Goal: Information Seeking & Learning: Learn about a topic

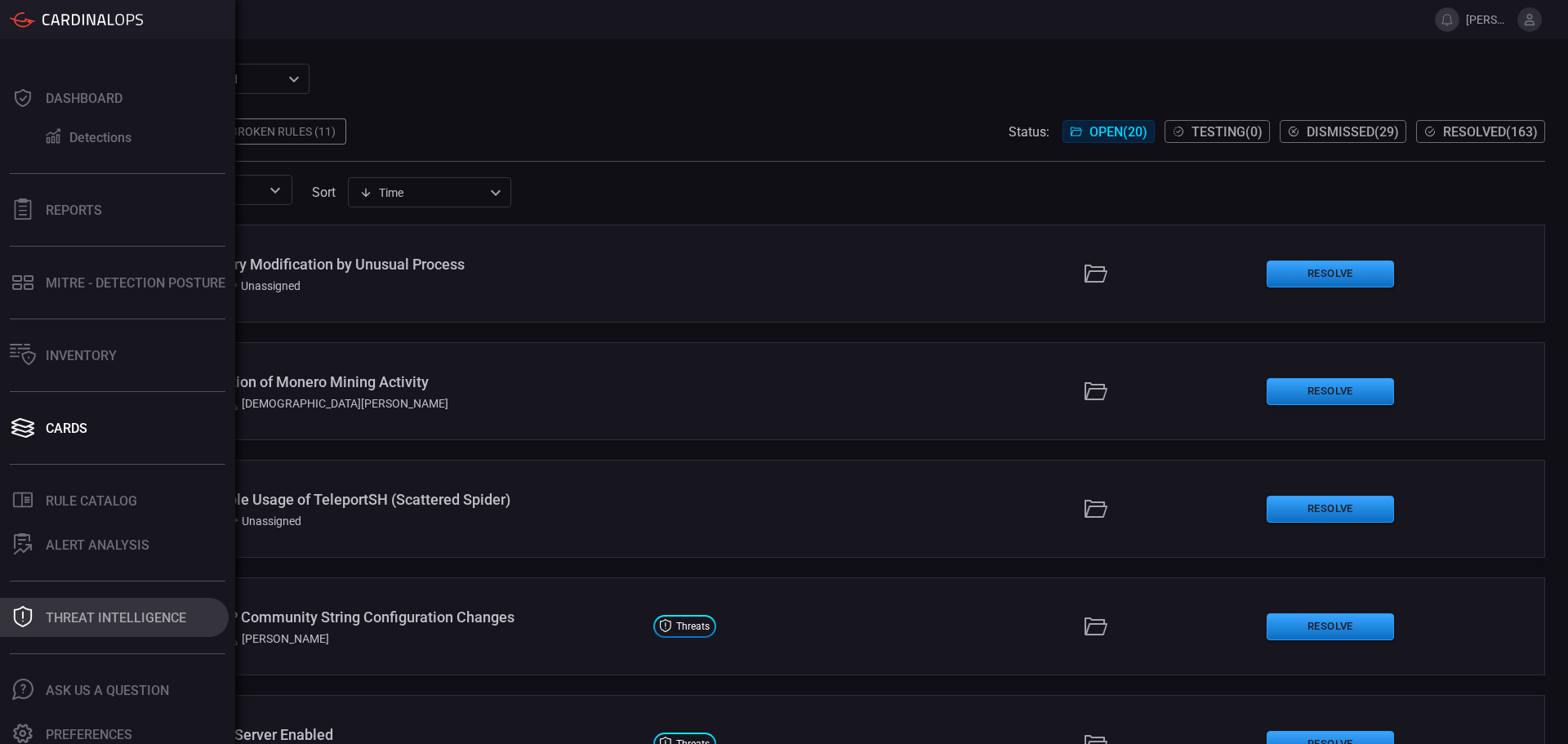
click at [112, 620] on div "Threat Intelligence" at bounding box center [116, 617] width 140 height 16
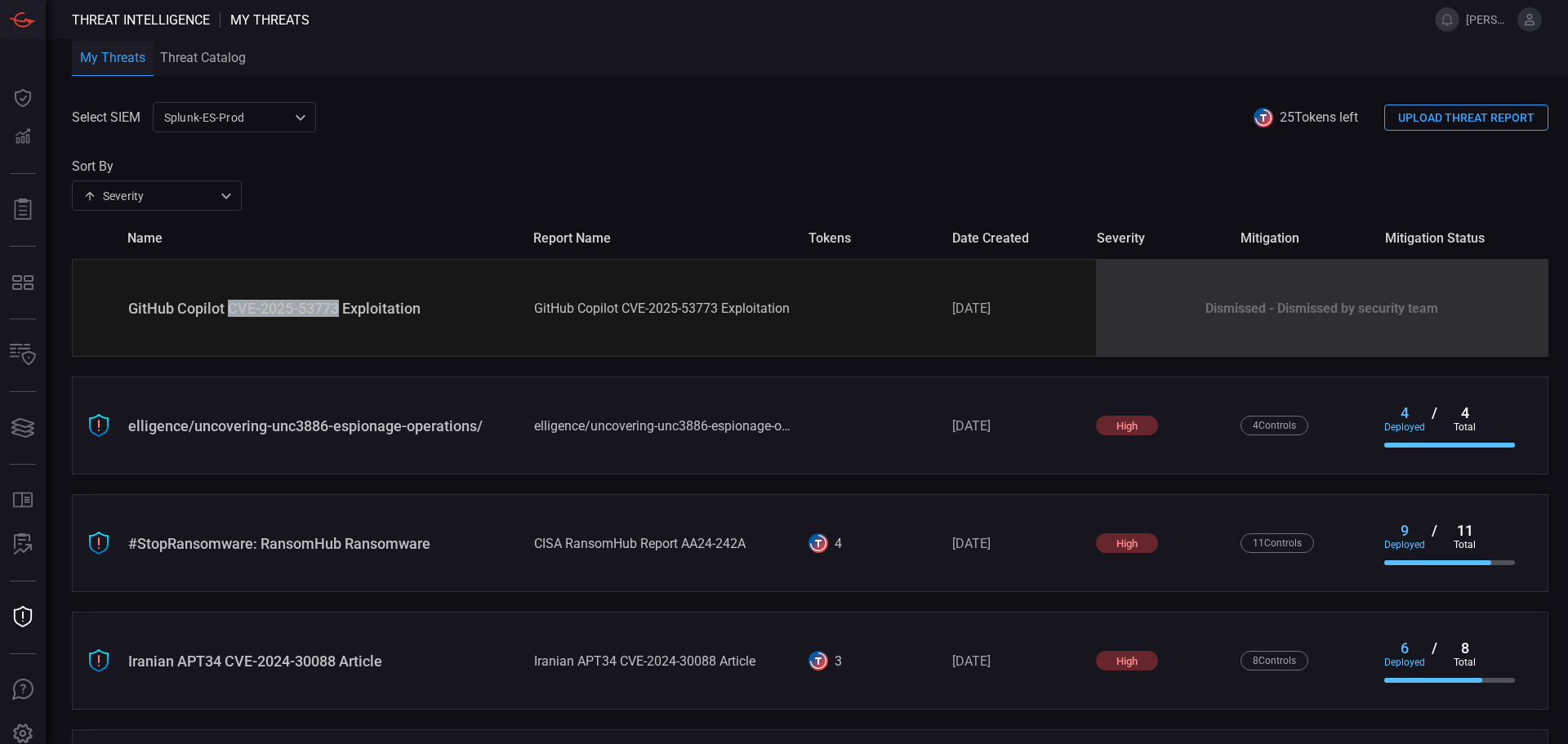
drag, startPoint x: 229, startPoint y: 307, endPoint x: 341, endPoint y: 308, distance: 112.0
click at [341, 308] on div "GitHub Copilot CVE-2025-53773 Exploitation" at bounding box center [325, 308] width 393 height 17
copy div "CVE-2025-53773"
